Goal: Obtain resource: Obtain resource

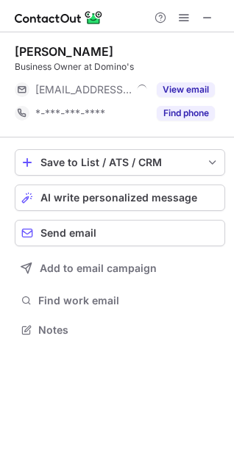
scroll to position [320, 234]
click at [211, 20] on span at bounding box center [207, 18] width 12 height 12
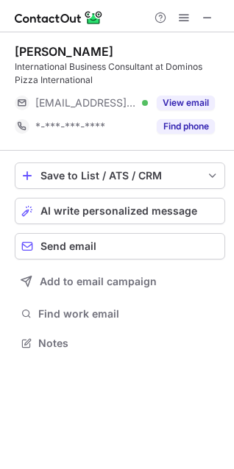
scroll to position [333, 234]
click at [191, 105] on button "View email" at bounding box center [185, 102] width 58 height 15
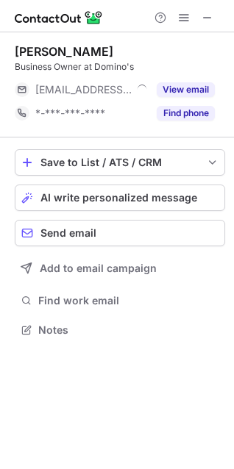
scroll to position [320, 234]
click at [181, 93] on button "View email" at bounding box center [185, 89] width 58 height 15
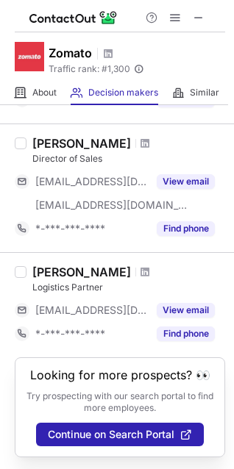
scroll to position [994, 0]
click at [178, 174] on button "View email" at bounding box center [185, 181] width 58 height 15
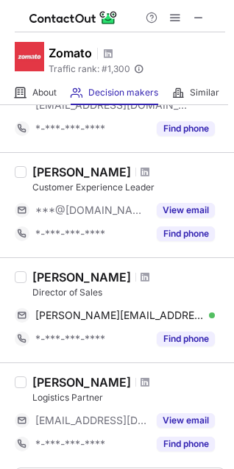
scroll to position [831, 0]
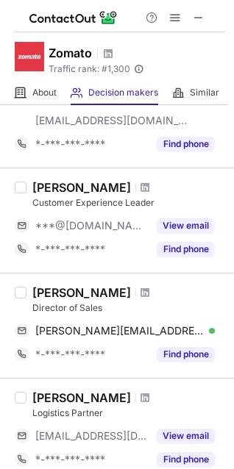
click at [180, 223] on button "View email" at bounding box center [185, 225] width 58 height 15
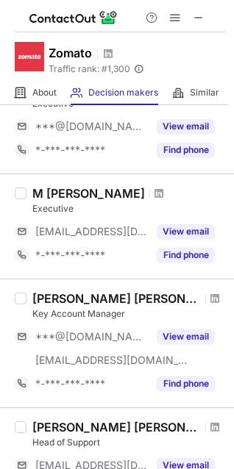
scroll to position [231, 0]
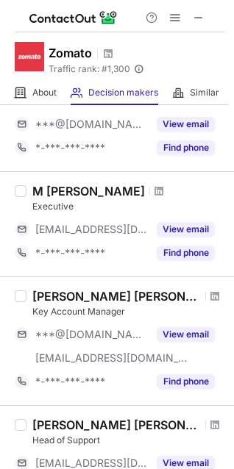
click at [166, 229] on button "View email" at bounding box center [185, 229] width 58 height 15
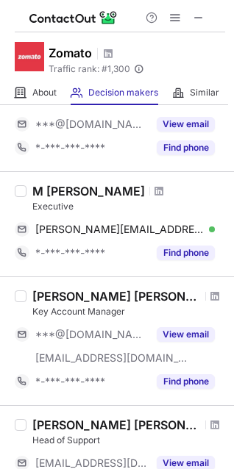
scroll to position [65, 0]
